Goal: Task Accomplishment & Management: Manage account settings

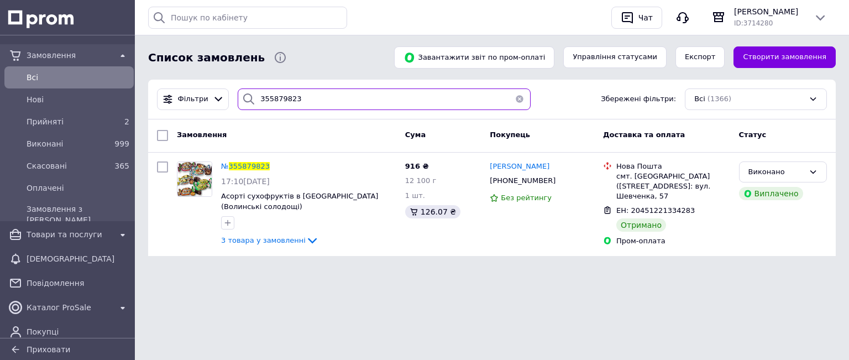
drag, startPoint x: 296, startPoint y: 98, endPoint x: 234, endPoint y: 101, distance: 62.0
click at [238, 101] on div "355879823" at bounding box center [384, 99] width 293 height 22
paste input "356025169"
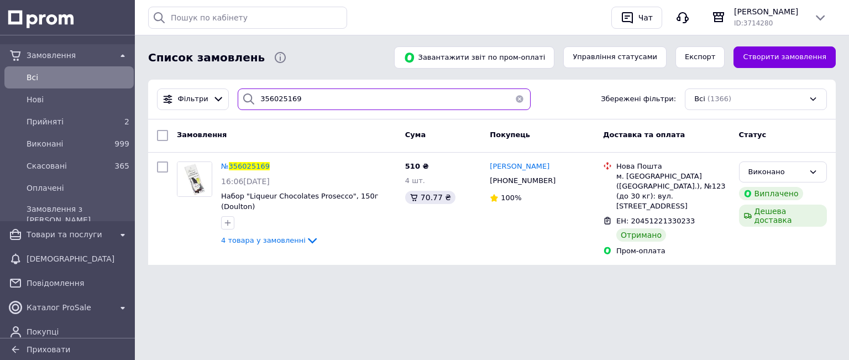
type input "356025169"
drag, startPoint x: 313, startPoint y: 93, endPoint x: 155, endPoint y: 87, distance: 158.2
click at [161, 91] on div "Фільтри 356025169 Збережені фільтри: Всі (1366)" at bounding box center [492, 99] width 679 height 22
paste input "355829533"
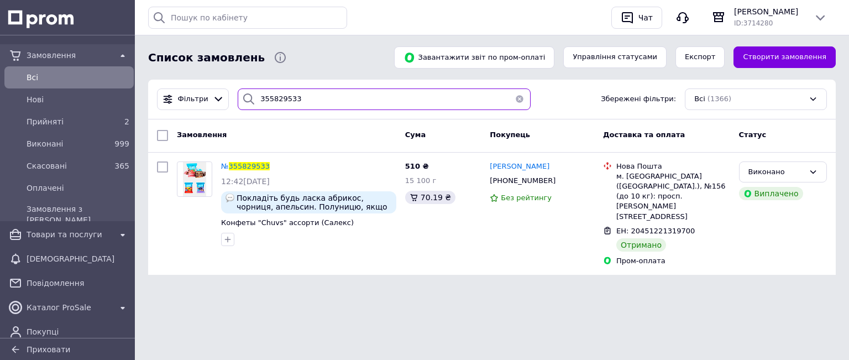
type input "355829533"
drag, startPoint x: 269, startPoint y: 88, endPoint x: 150, endPoint y: 70, distance: 119.8
click at [150, 70] on div "Список замовлень Завантажити звіт по пром-оплаті Управління статусами Експорт С…" at bounding box center [492, 144] width 714 height 288
paste input "355714873"
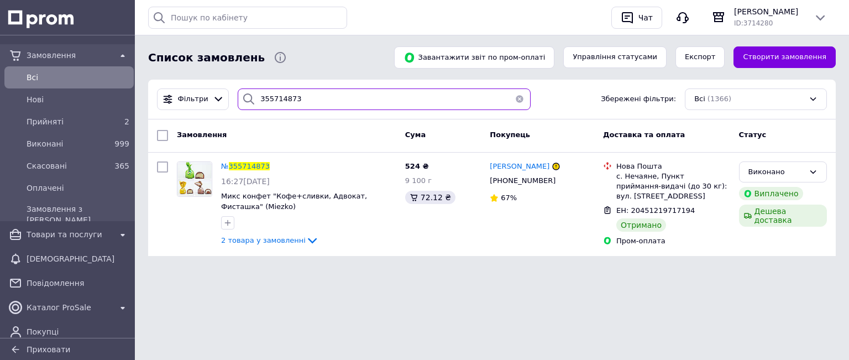
type input "355714873"
drag, startPoint x: 315, startPoint y: 96, endPoint x: 55, endPoint y: 101, distance: 259.9
click at [77, 95] on div "Замовлення Всi [GEOGRAPHIC_DATA] 2 Виконані 999 Скасовані 365 Оплачені Замовлен…" at bounding box center [424, 134] width 849 height 269
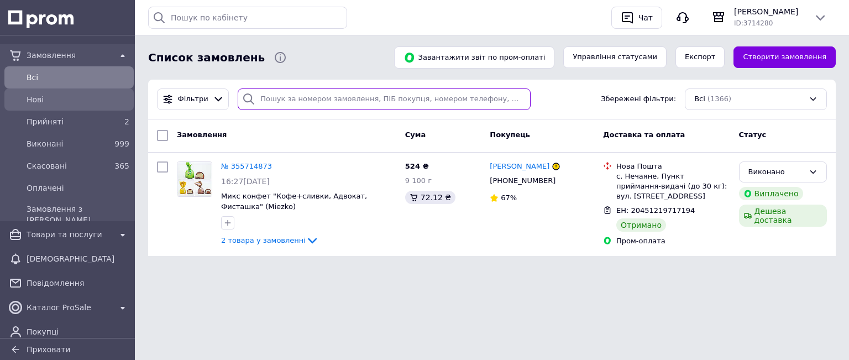
paste input "356256911"
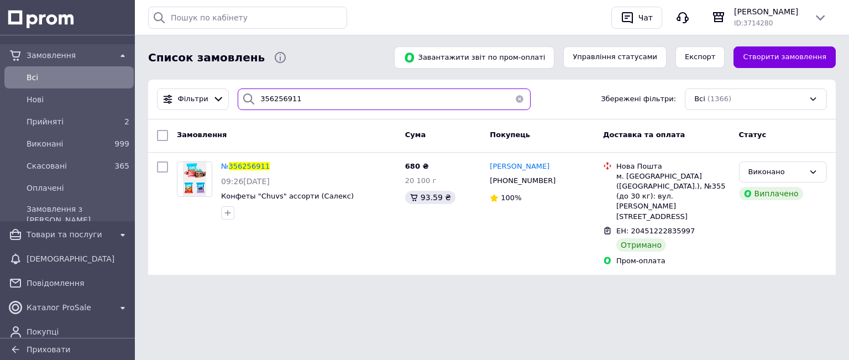
type input "356256911"
drag, startPoint x: 307, startPoint y: 94, endPoint x: 162, endPoint y: 93, distance: 145.4
click at [162, 93] on div "Фільтри 356256911 Збережені фільтри: Всі (1366)" at bounding box center [492, 99] width 679 height 22
paste input "356069215"
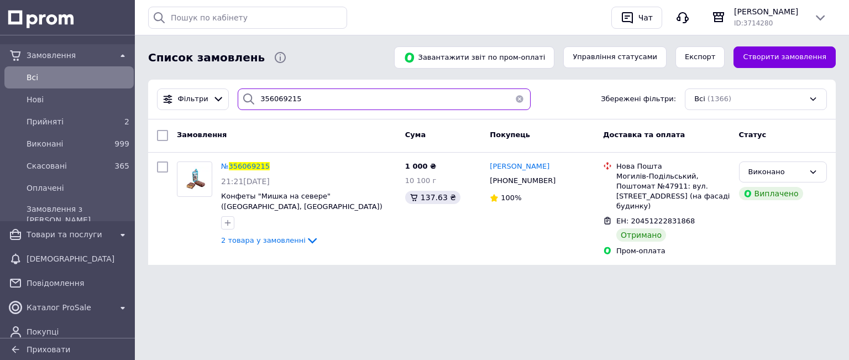
type input "356069215"
drag, startPoint x: 322, startPoint y: 97, endPoint x: 116, endPoint y: 87, distance: 206.4
click at [118, 88] on div "Замовлення Всi [GEOGRAPHIC_DATA] 2 Виконані 999 Скасовані 365 Оплачені Замовлен…" at bounding box center [424, 139] width 849 height 278
paste input "356069215"
type input "356069215"
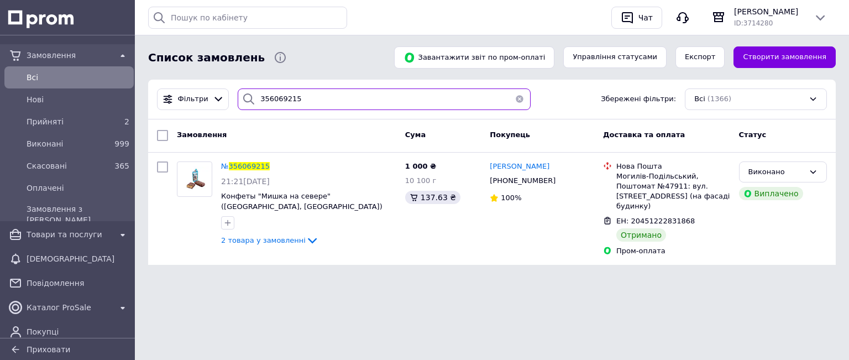
drag, startPoint x: 165, startPoint y: 95, endPoint x: 156, endPoint y: 95, distance: 9.4
click at [157, 95] on div "Фільтри 356069215 Збережені фільтри: Всі (1366)" at bounding box center [492, 99] width 679 height 22
paste input "356161778"
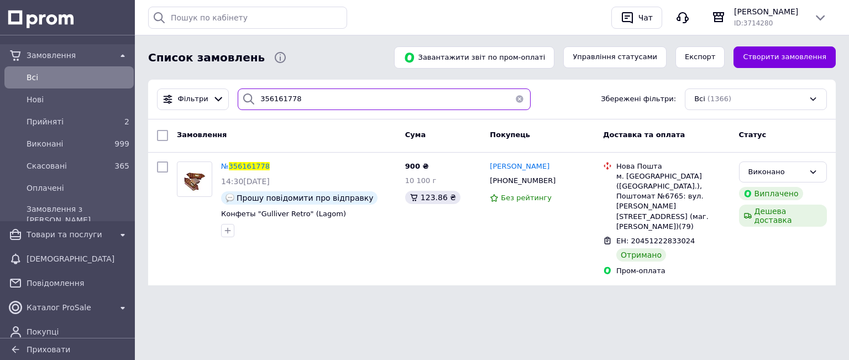
type input "356161778"
drag, startPoint x: 308, startPoint y: 98, endPoint x: 170, endPoint y: 107, distance: 138.5
click at [183, 99] on div "Фільтри 356161778 Збережені фільтри: Всі (1366)" at bounding box center [492, 99] width 679 height 22
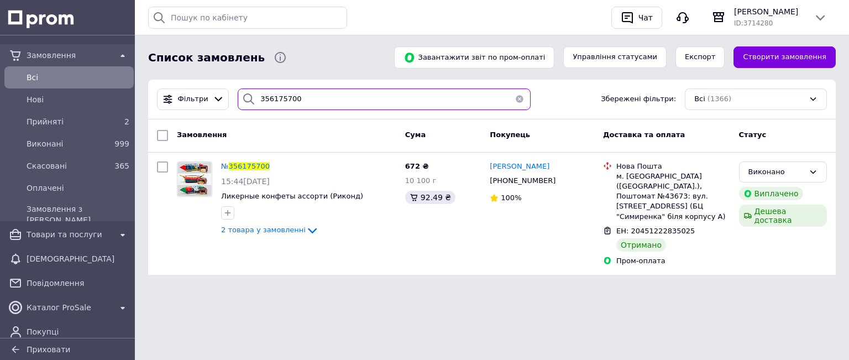
type input "356175700"
